Goal: Transaction & Acquisition: Purchase product/service

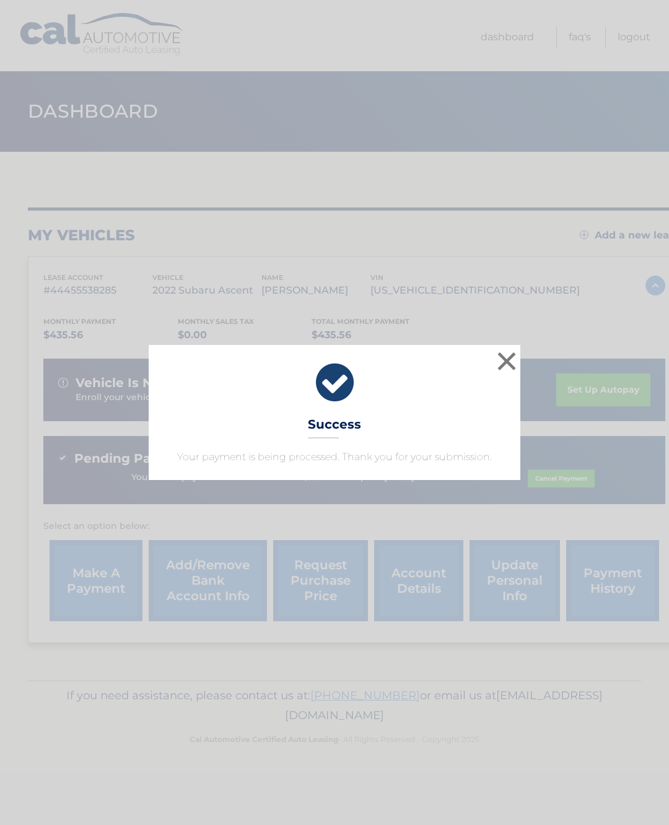
click at [510, 365] on button "×" at bounding box center [506, 361] width 25 height 25
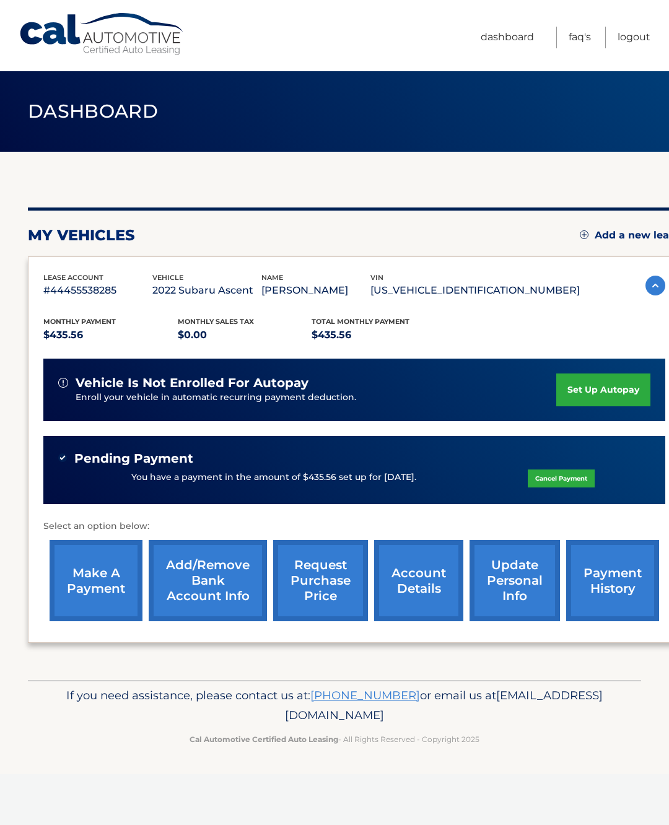
click at [92, 575] on link "make a payment" at bounding box center [96, 580] width 93 height 81
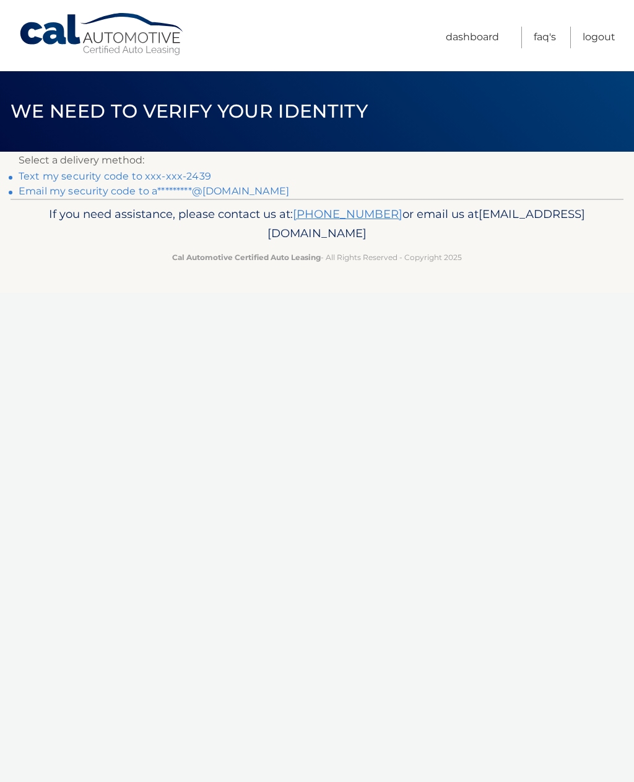
click at [195, 171] on link "Text my security code to xxx-xxx-2439" at bounding box center [115, 176] width 193 height 12
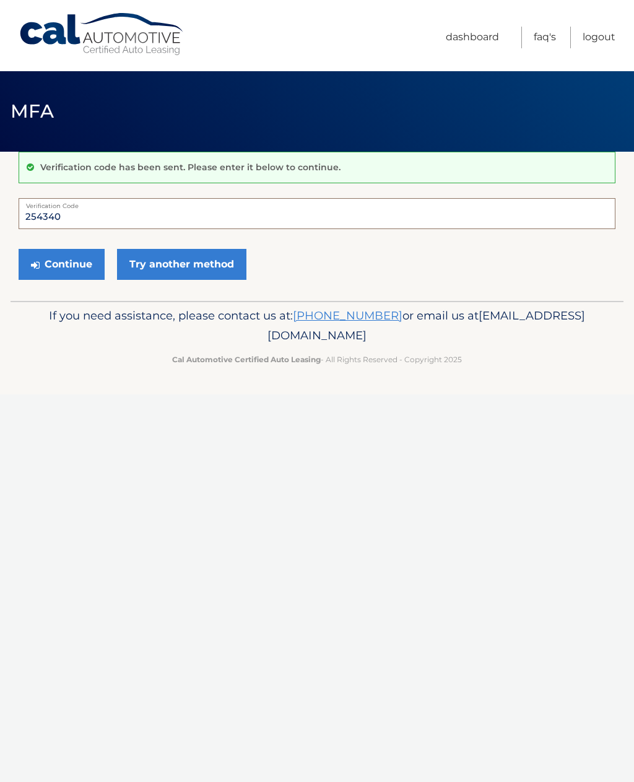
type input "254340"
click at [78, 260] on button "Continue" at bounding box center [62, 264] width 86 height 31
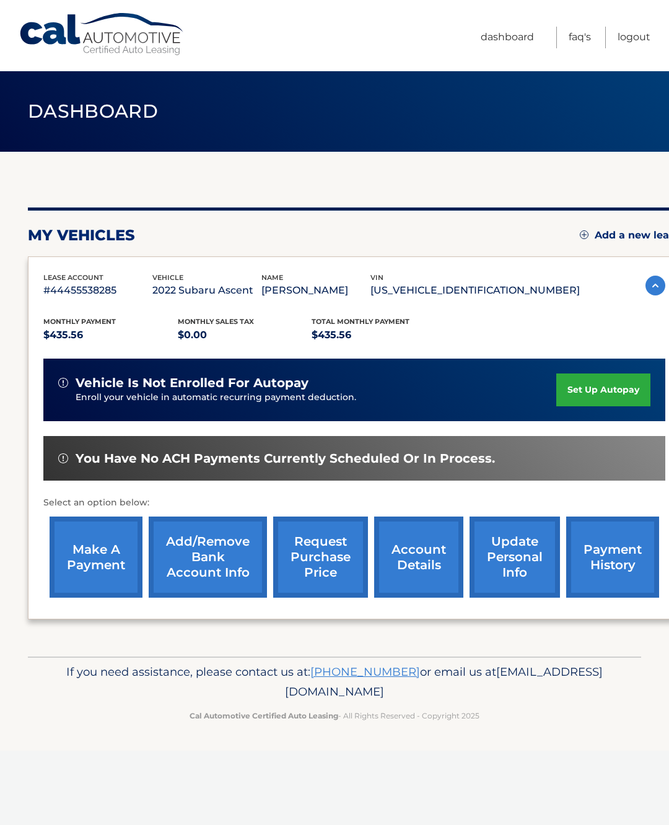
click at [100, 557] on link "make a payment" at bounding box center [96, 557] width 93 height 81
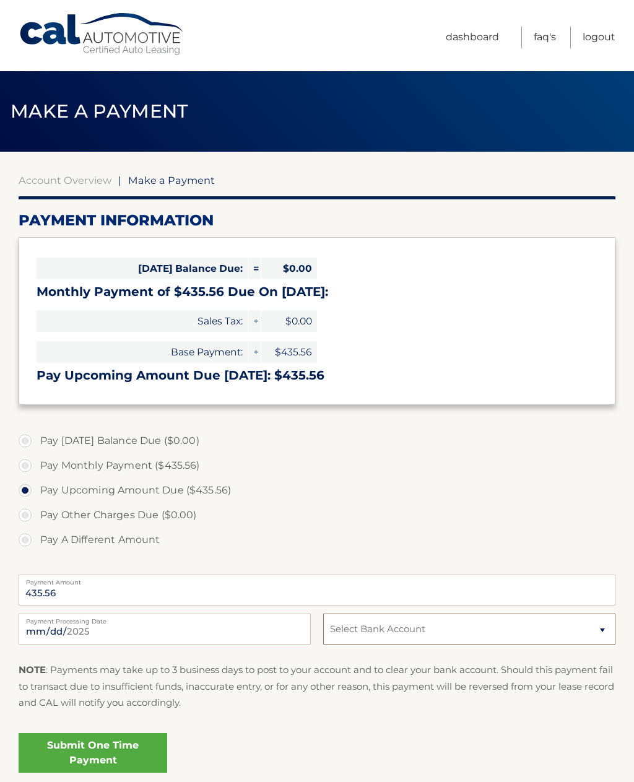
click at [599, 624] on select "Select Bank Account Checking CITIBANK NA *****3322 Checking TD BANK NA *****5923" at bounding box center [469, 629] width 292 height 31
select select "MWM2NmJjZjUtNGI4ZS00NjdhLTg0OWMtOTQxMGZiODQ5ZDFh"
click at [151, 746] on link "Submit One Time Payment" at bounding box center [93, 753] width 149 height 40
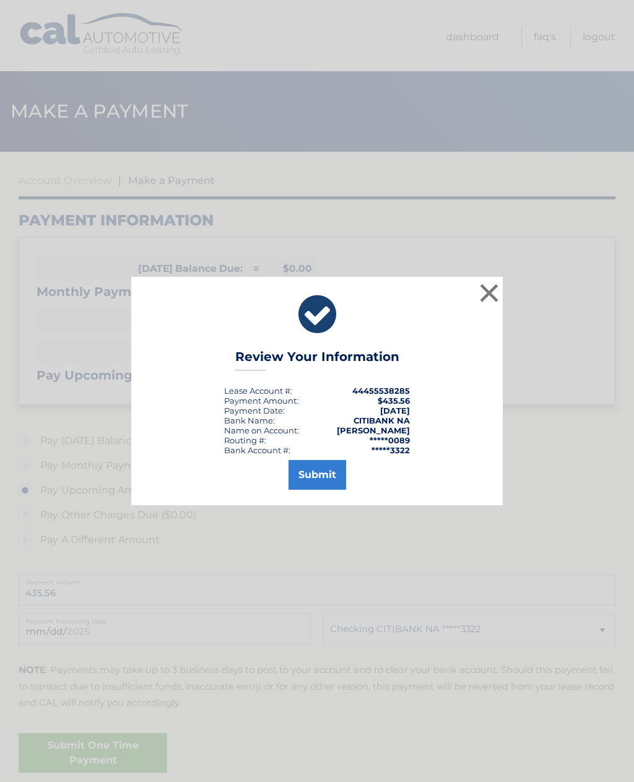
click at [333, 479] on button "Submit" at bounding box center [318, 475] width 58 height 30
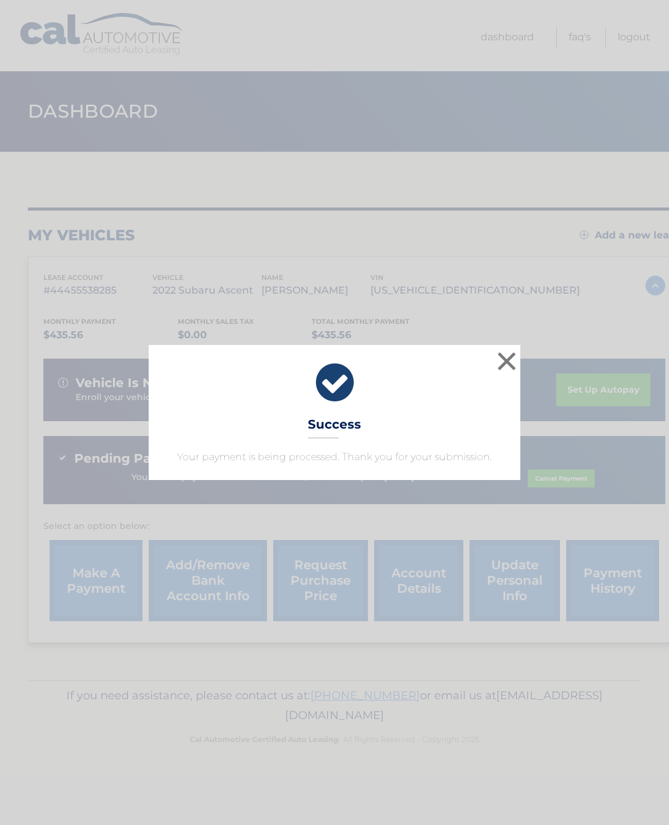
click at [503, 364] on button "×" at bounding box center [506, 361] width 25 height 25
